Goal: Find specific page/section: Find specific page/section

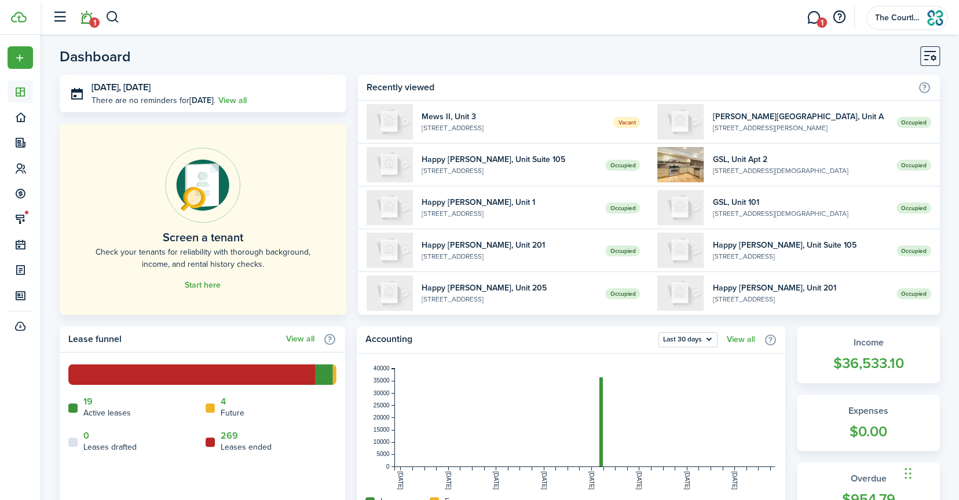
click at [90, 20] on span "1" at bounding box center [94, 22] width 10 height 10
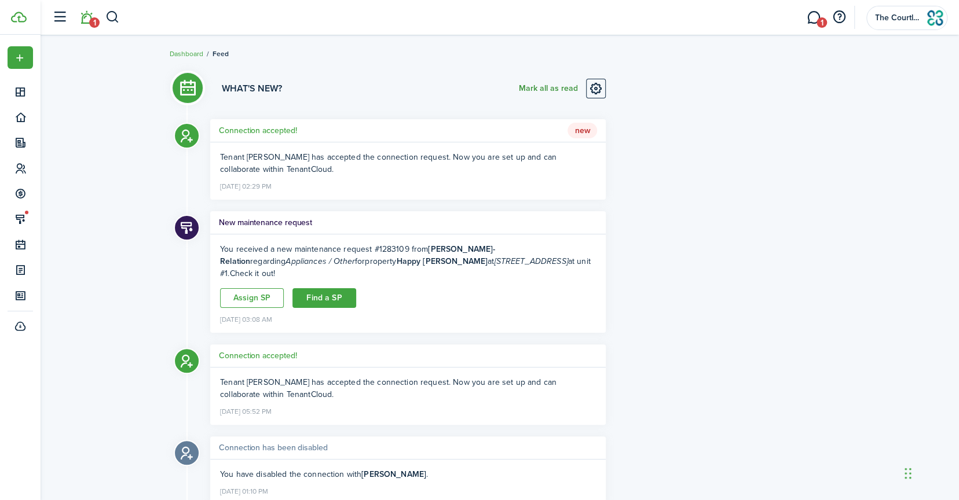
click at [560, 87] on button "Mark all as read" at bounding box center [547, 89] width 59 height 20
click at [813, 20] on link "1" at bounding box center [813, 18] width 22 height 30
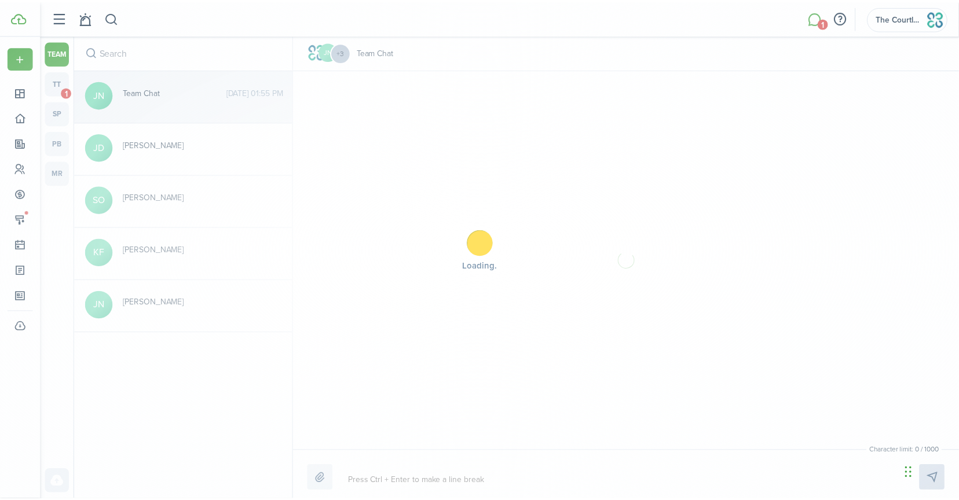
scroll to position [1146, 0]
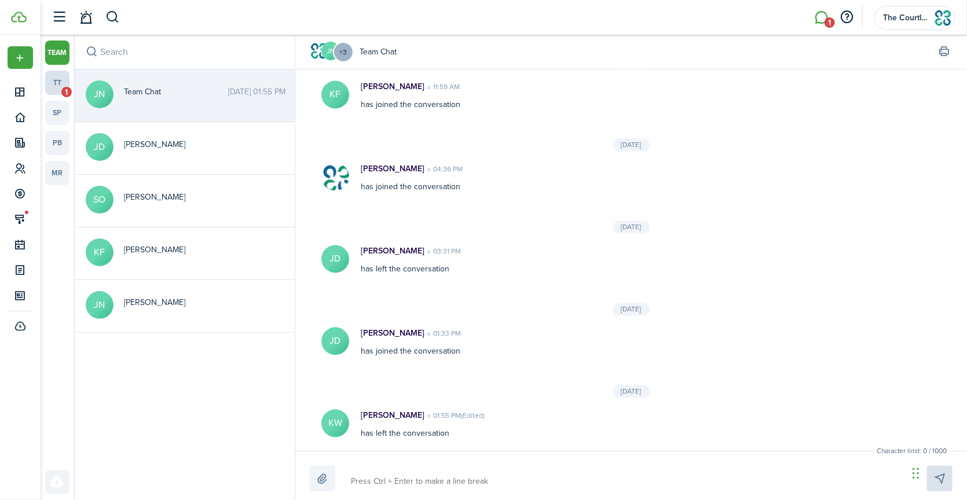
click at [61, 84] on link "tt 1" at bounding box center [57, 83] width 24 height 24
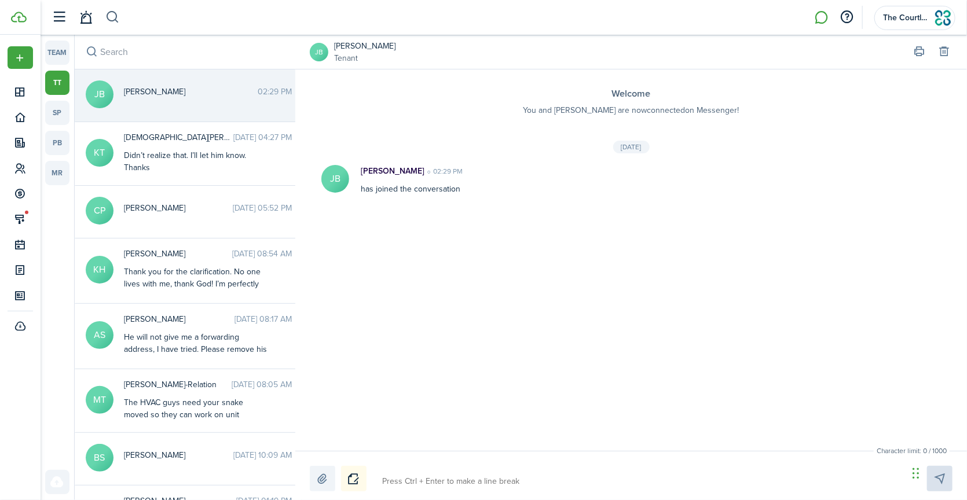
click at [113, 17] on button "button" at bounding box center [112, 18] width 14 height 20
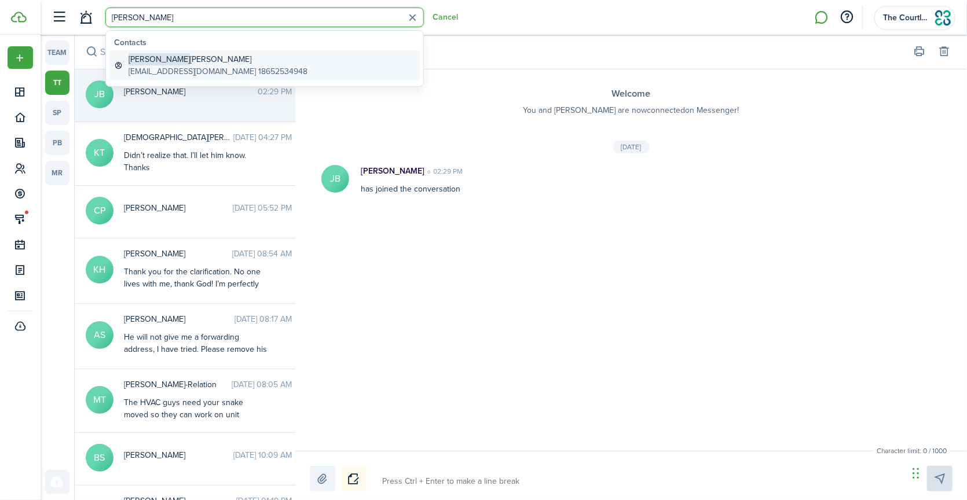
type input "[PERSON_NAME]"
click at [157, 61] on global-search-item-title "[PERSON_NAME]" at bounding box center [218, 59] width 179 height 12
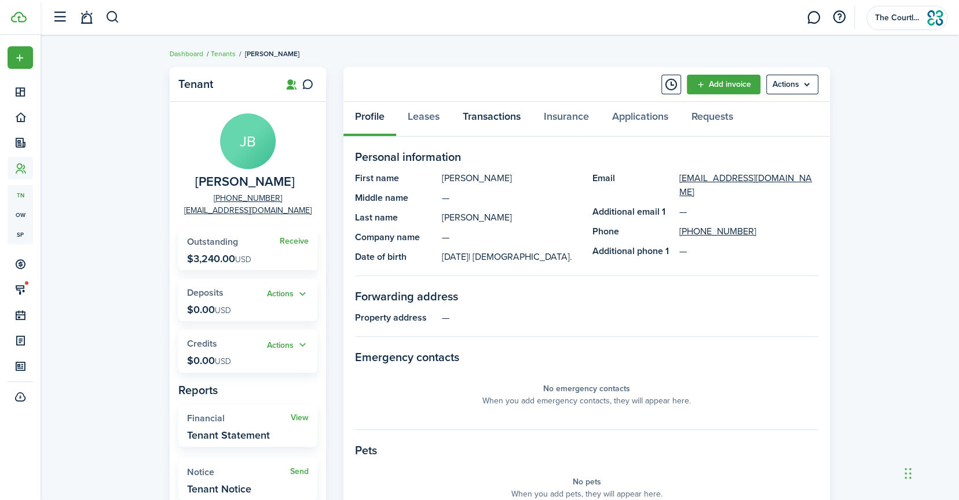
click at [481, 115] on link "Transactions" at bounding box center [491, 119] width 81 height 35
